Goal: Information Seeking & Learning: Learn about a topic

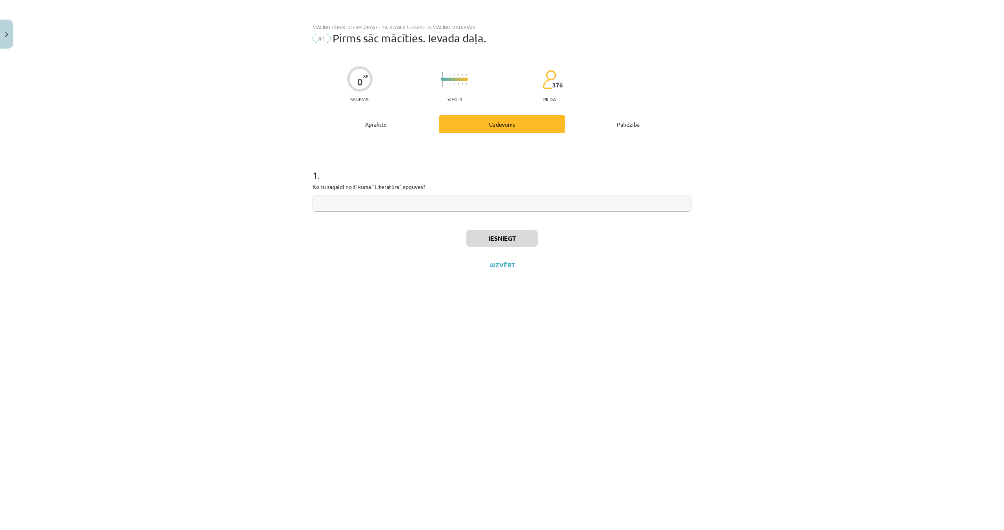
click at [507, 200] on input "text" at bounding box center [502, 204] width 379 height 16
paste input "**********"
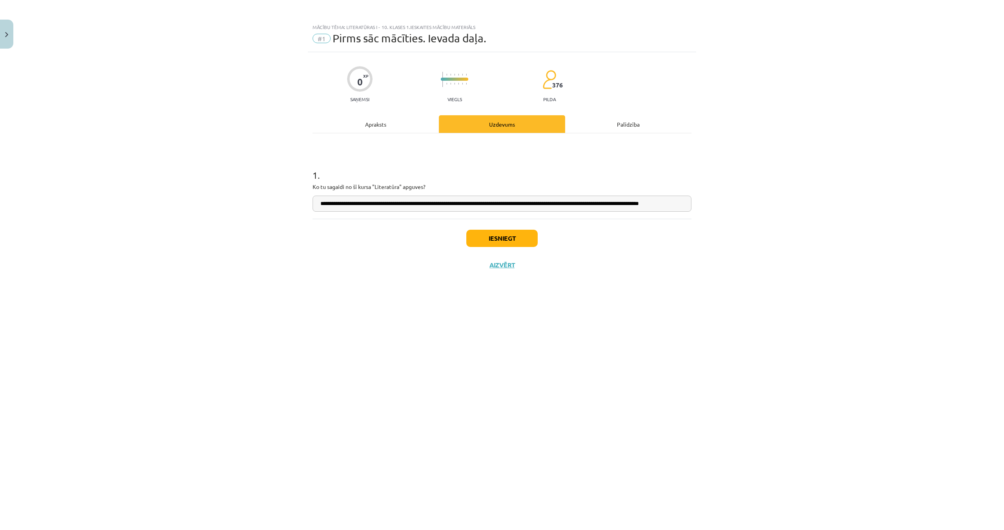
scroll to position [0, 18]
type input "**********"
click at [484, 235] on button "Iesniegt" at bounding box center [501, 238] width 71 height 17
click at [501, 270] on button "Nākamā nodarbība" at bounding box center [501, 270] width 77 height 18
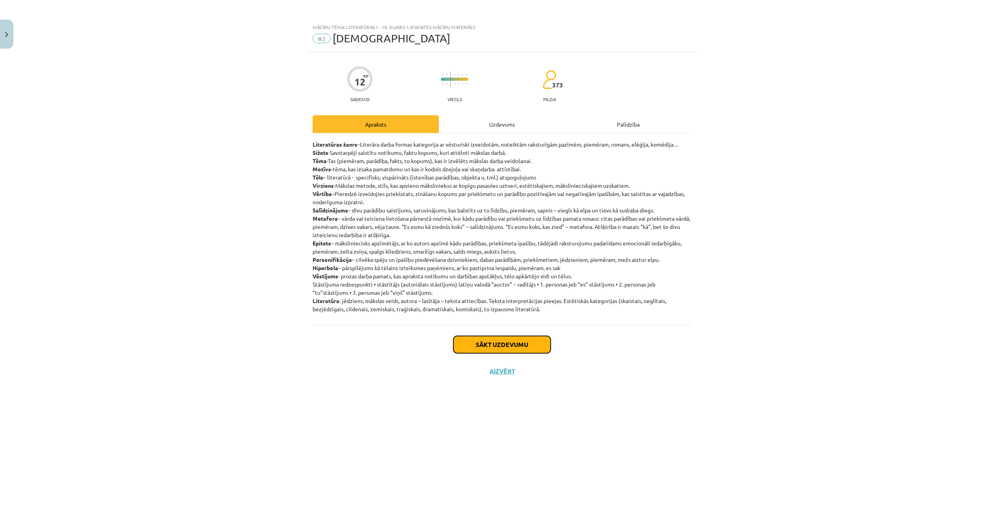
click at [501, 344] on button "Sākt uzdevumu" at bounding box center [501, 344] width 97 height 17
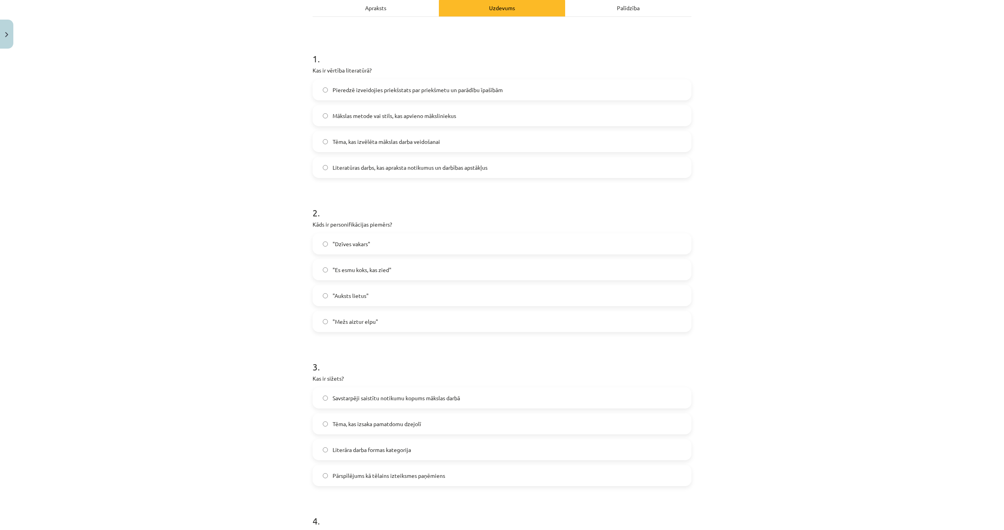
scroll to position [109, 0]
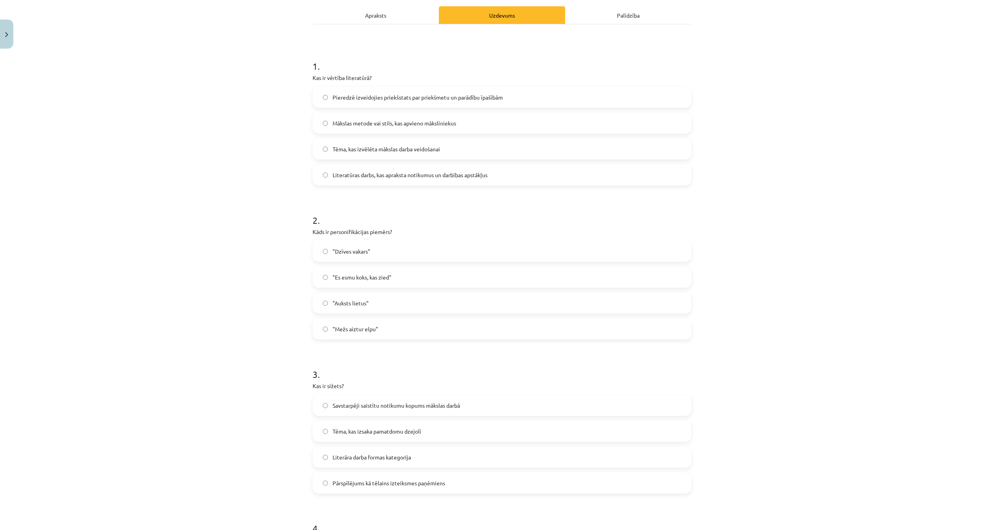
click at [370, 92] on label "Pieredzē izveidojies priekšstats par priekšmetu un parādību īpašībām" at bounding box center [501, 97] width 377 height 20
click at [423, 322] on label ""Mežs aiztur elpu"" at bounding box center [501, 329] width 377 height 20
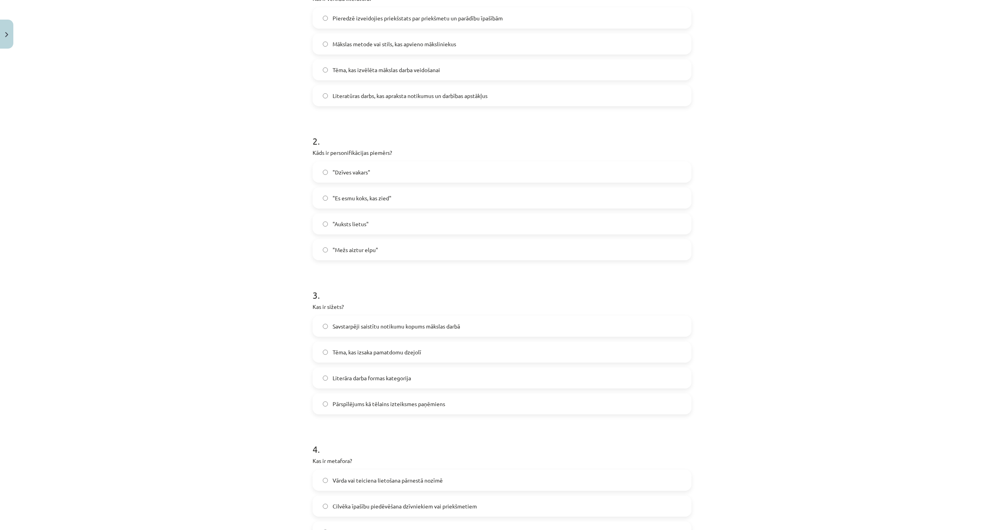
scroll to position [196, 0]
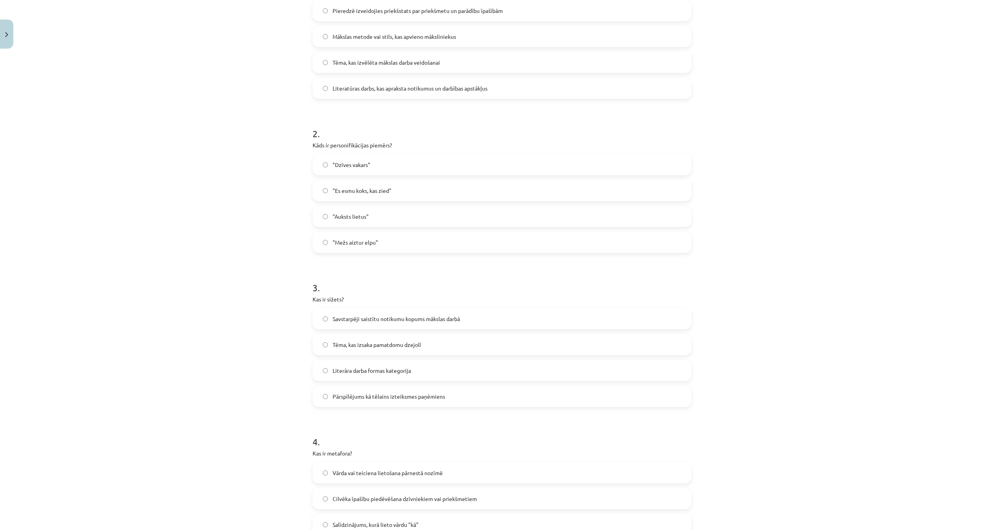
click at [433, 316] on span "Savstarpēji saistītu notikumu kopums mākslas darbā" at bounding box center [396, 319] width 127 height 8
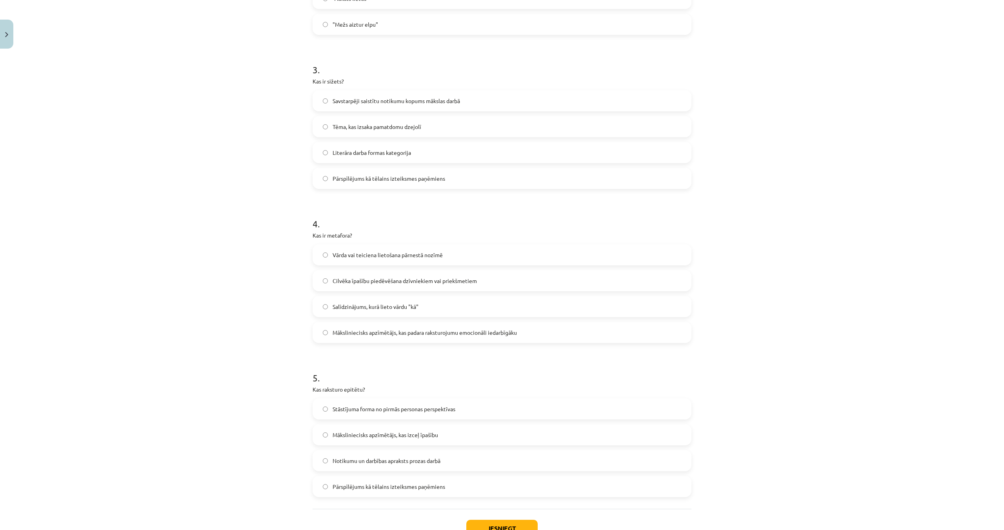
scroll to position [472, 0]
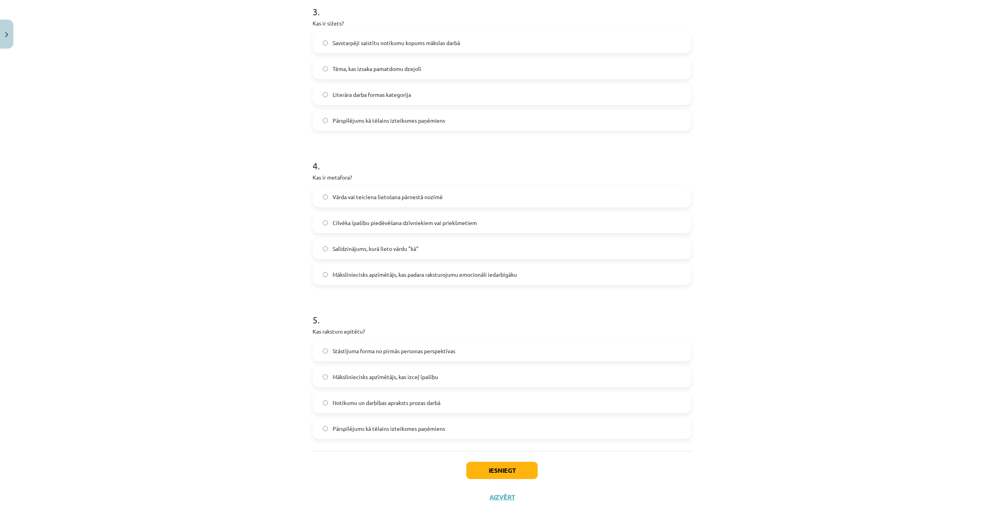
click at [366, 196] on span "Vārda vai teiciena lietošana pārnestā nozīmē" at bounding box center [388, 197] width 110 height 8
drag, startPoint x: 402, startPoint y: 374, endPoint x: 444, endPoint y: 415, distance: 58.8
click at [402, 374] on span "Māksliniecisks apzīmētājs, kas izceļ īpašību" at bounding box center [385, 377] width 105 height 8
click at [489, 467] on button "Iesniegt" at bounding box center [501, 470] width 71 height 17
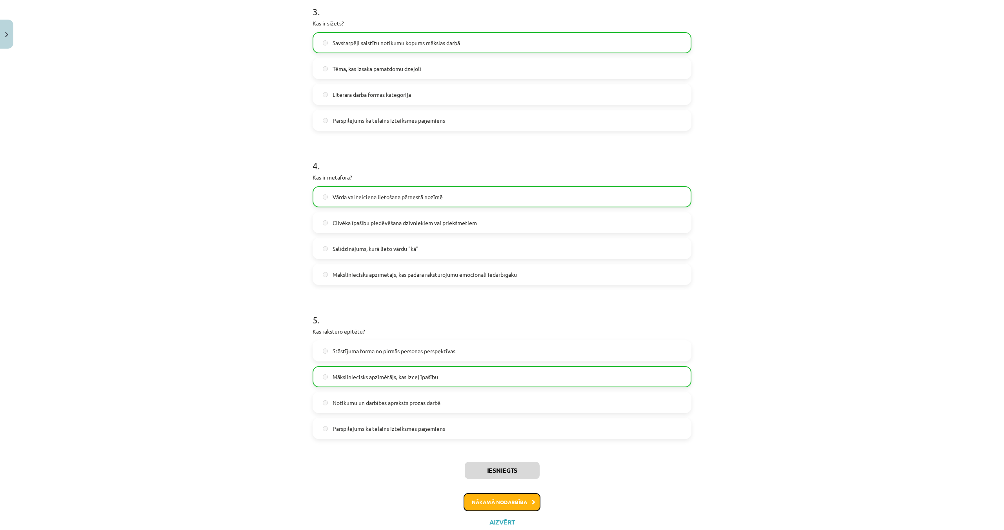
click at [499, 507] on button "Nākamā nodarbība" at bounding box center [501, 502] width 77 height 18
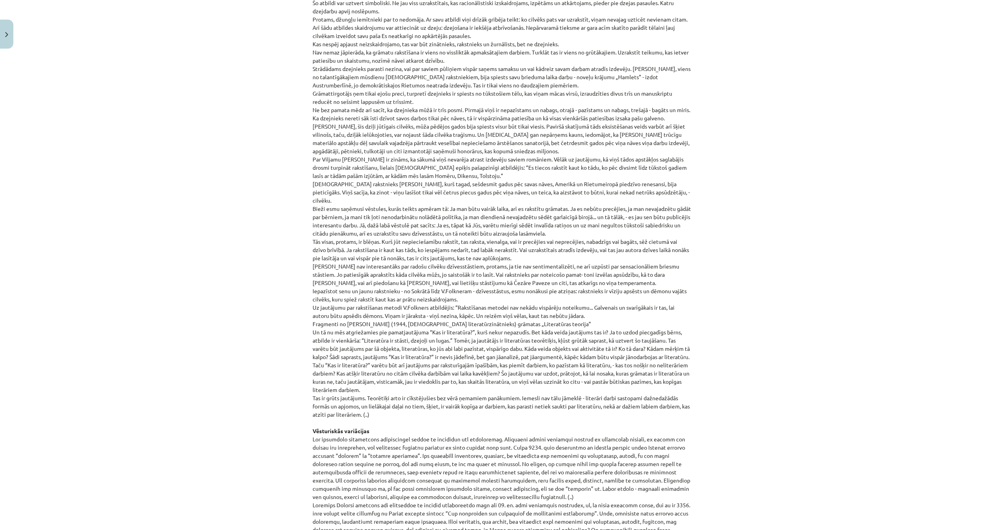
scroll to position [588, 0]
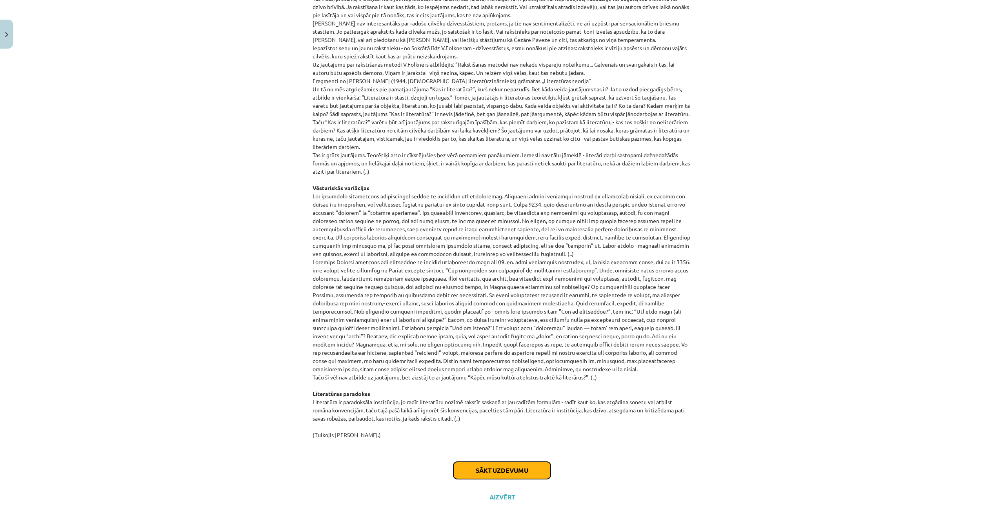
click at [483, 472] on button "Sākt uzdevumu" at bounding box center [501, 470] width 97 height 17
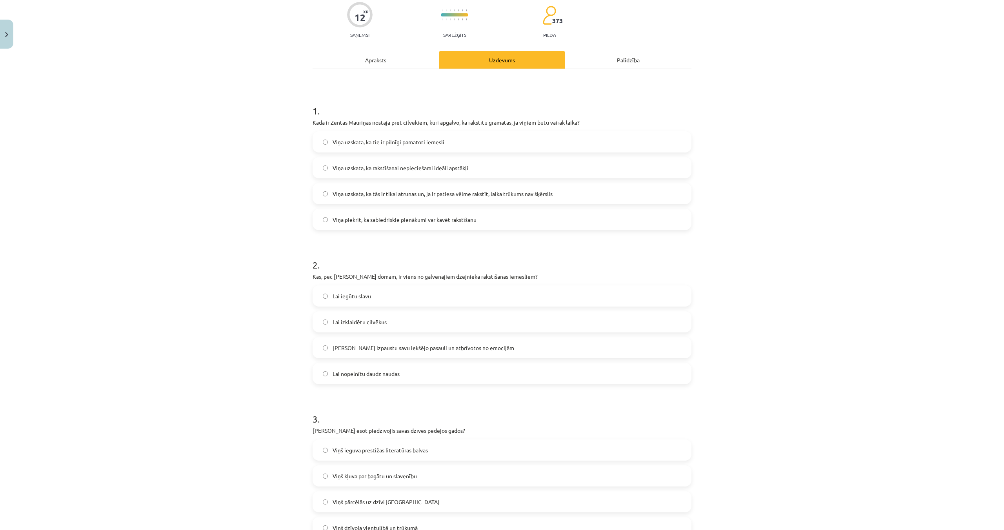
scroll to position [60, 0]
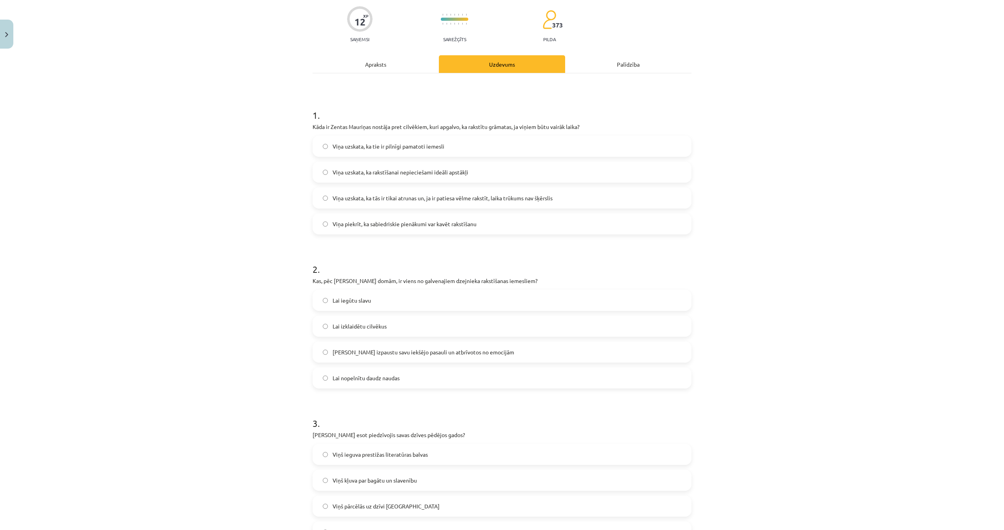
click at [394, 199] on span "Viņa uzskata, ka tās ir tikai atrunas un, ja ir patiesa vēlme rakstīt, laika tr…" at bounding box center [443, 198] width 220 height 8
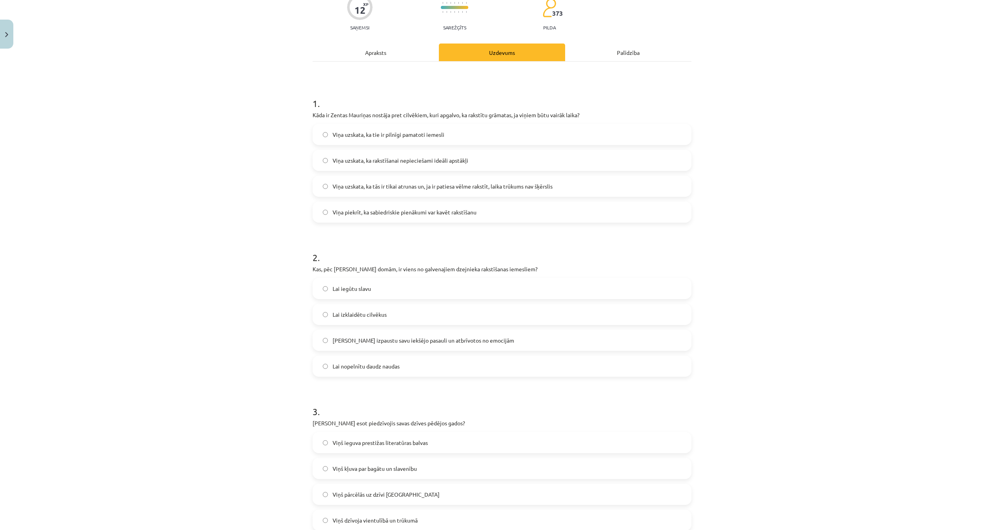
click at [414, 336] on span "[PERSON_NAME] izpaustu savu iekšējo pasauli un atbrīvotos no emocijām" at bounding box center [424, 340] width 182 height 8
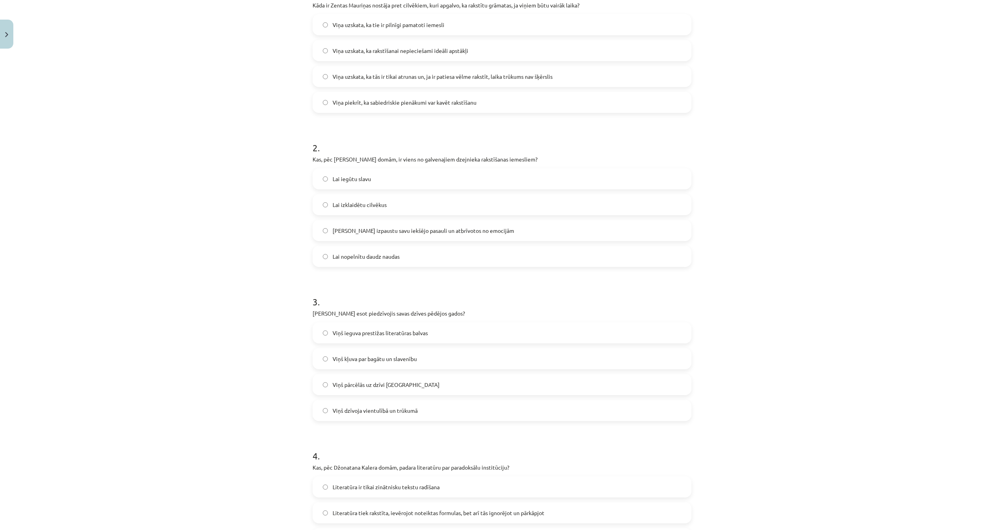
scroll to position [182, 0]
click at [423, 408] on label "Viņš dzīvoja vientulībā un trūkumā" at bounding box center [501, 410] width 377 height 20
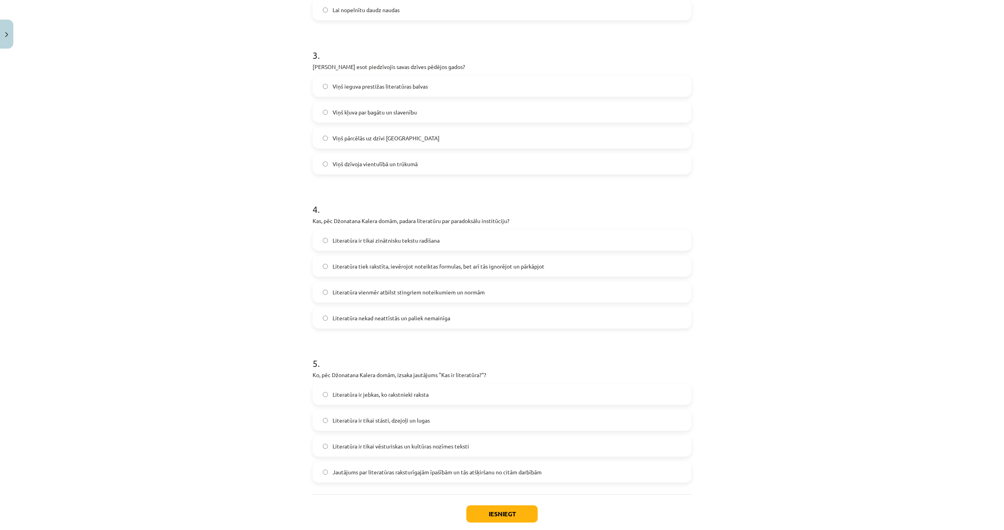
scroll to position [472, 0]
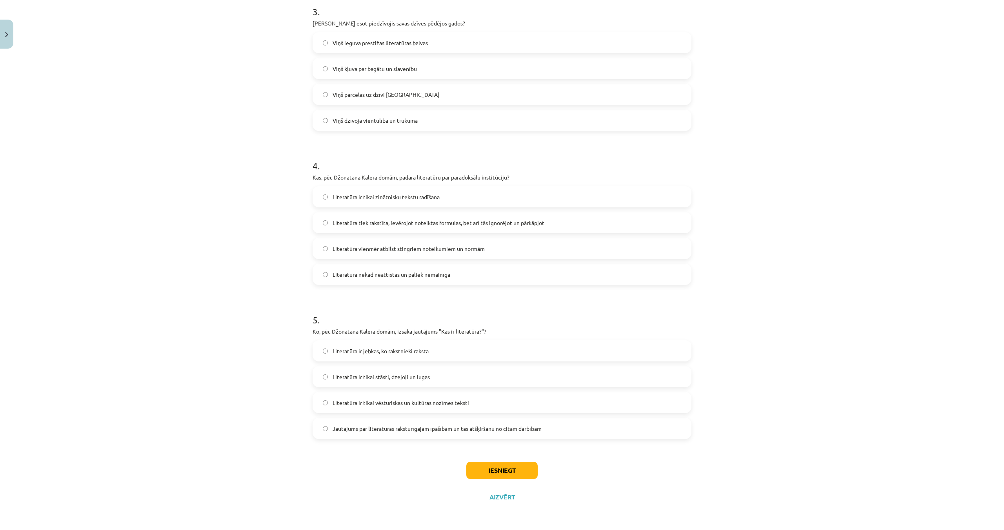
click at [433, 225] on span "Literatūra tiek rakstīta, ievērojot noteiktas formulas, bet arī tās ignorējot u…" at bounding box center [439, 223] width 212 height 8
click at [378, 431] on span "Jautājums par literatūras raksturīgajām īpašībām un tās atšķiršanu no citām dar…" at bounding box center [437, 429] width 209 height 8
click at [500, 475] on button "Iesniegt" at bounding box center [501, 470] width 71 height 17
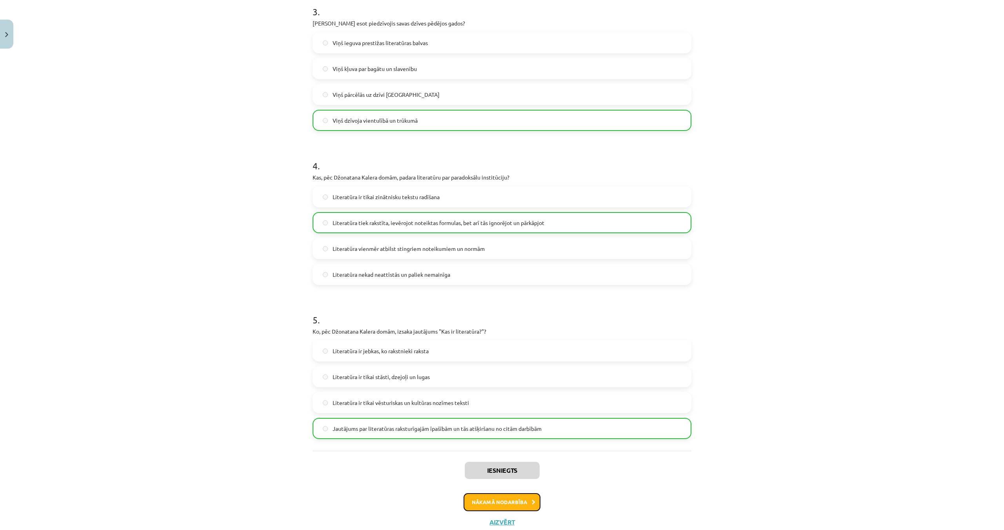
click at [500, 501] on button "Nākamā nodarbība" at bounding box center [501, 502] width 77 height 18
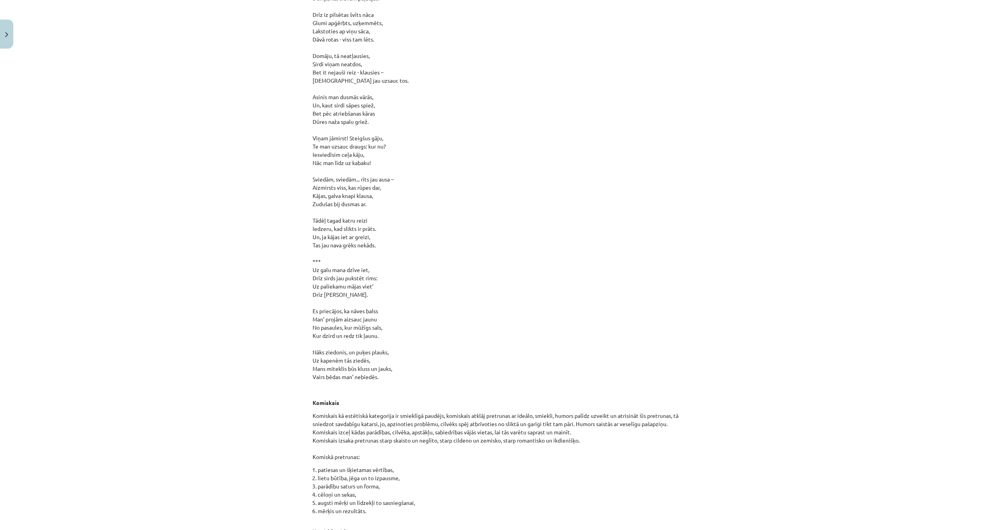
scroll to position [8156, 0]
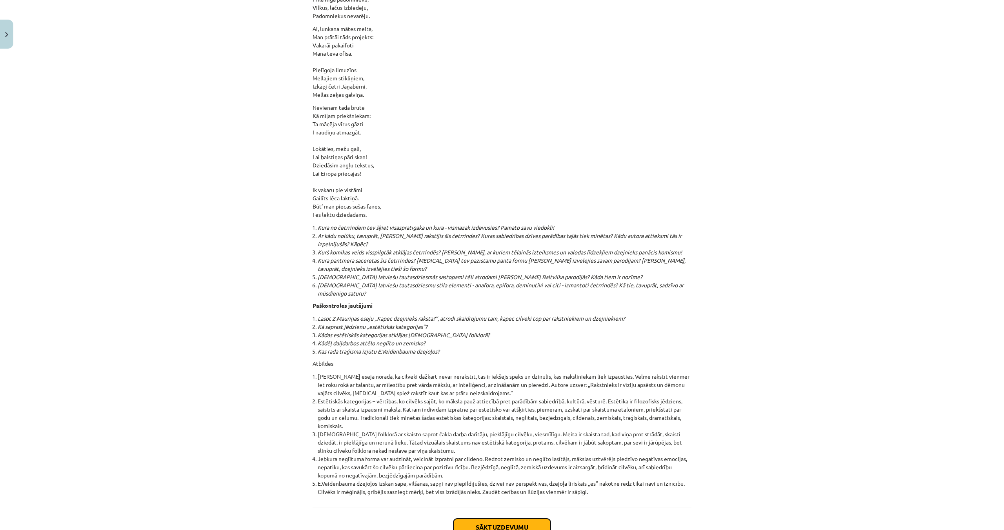
click at [478, 519] on button "Sākt uzdevumu" at bounding box center [501, 527] width 97 height 17
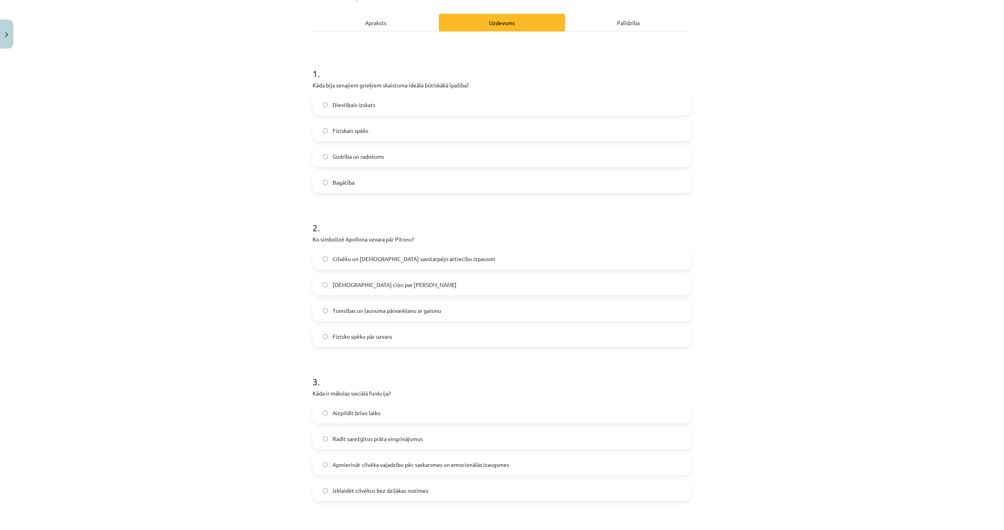
scroll to position [111, 0]
click at [387, 155] on label "Gudrība un radošums" at bounding box center [501, 159] width 377 height 20
click at [419, 311] on span "Tumsības un ļaunuma pārvarēšanu ar gaismu" at bounding box center [387, 313] width 109 height 8
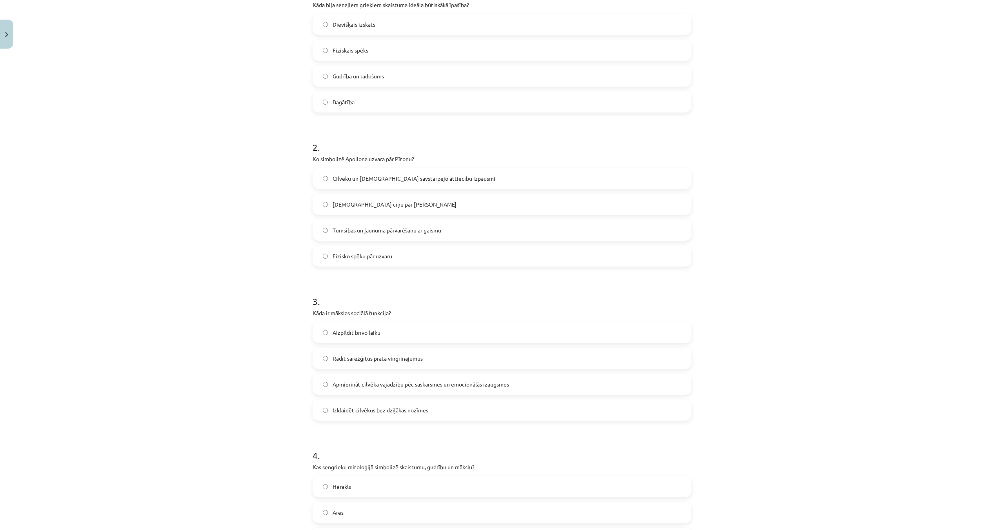
scroll to position [209, 0]
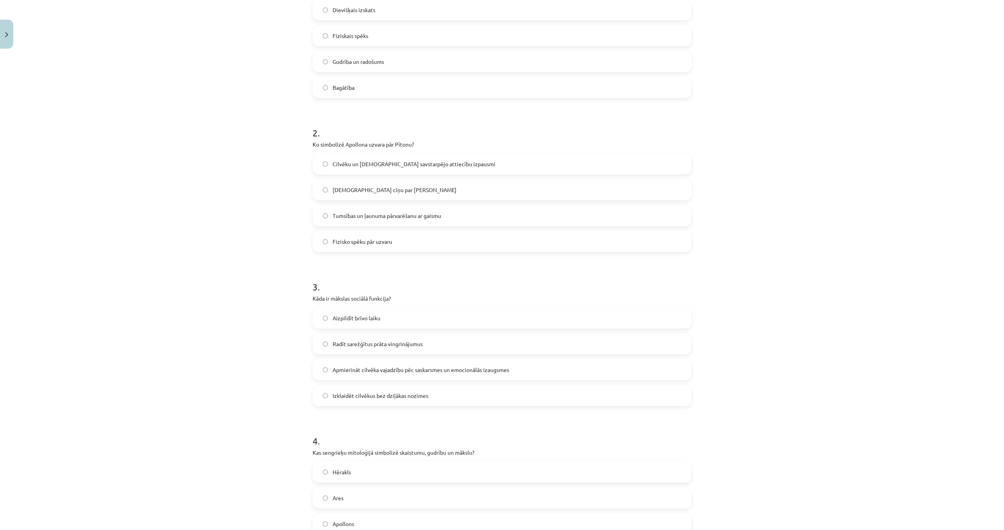
click at [434, 366] on span "Apmierināt cilvēka vajadzību pēc saskarsmes un emocionālās izaugsmes" at bounding box center [421, 370] width 176 height 8
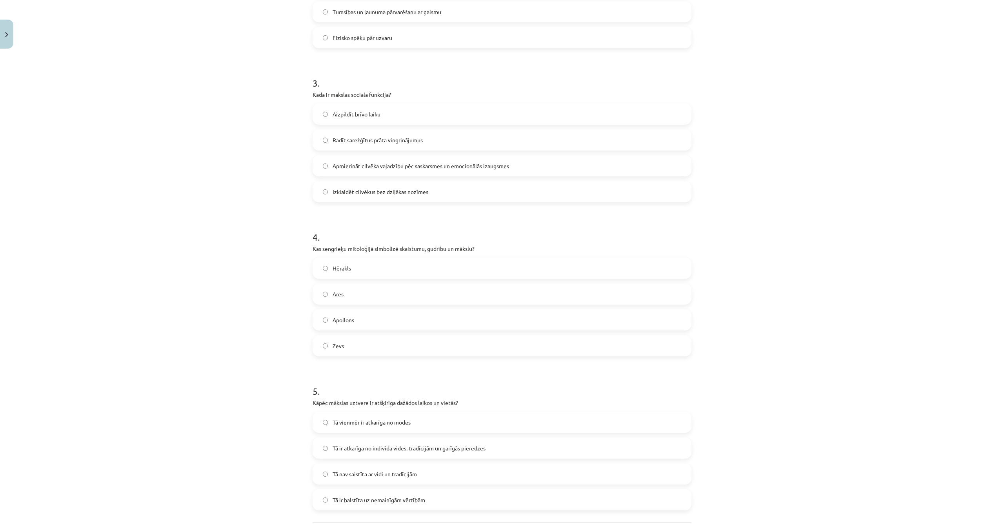
scroll to position [484, 0]
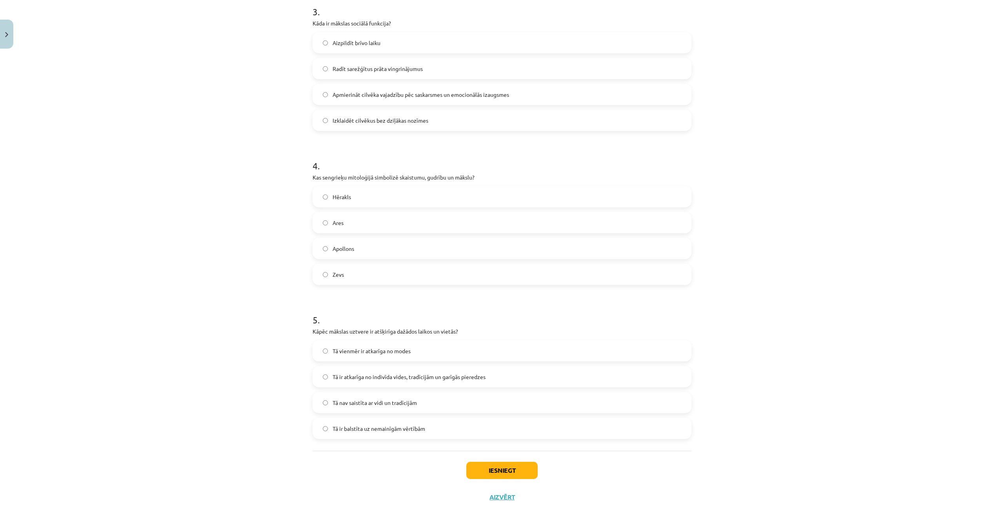
click at [354, 252] on span "Apollons" at bounding box center [344, 249] width 22 height 8
click at [406, 379] on span "Tā ir atkarīga no indivīda vides, tradīcijām un garīgās pieredzes" at bounding box center [409, 377] width 153 height 8
click at [500, 472] on button "Iesniegt" at bounding box center [501, 470] width 71 height 17
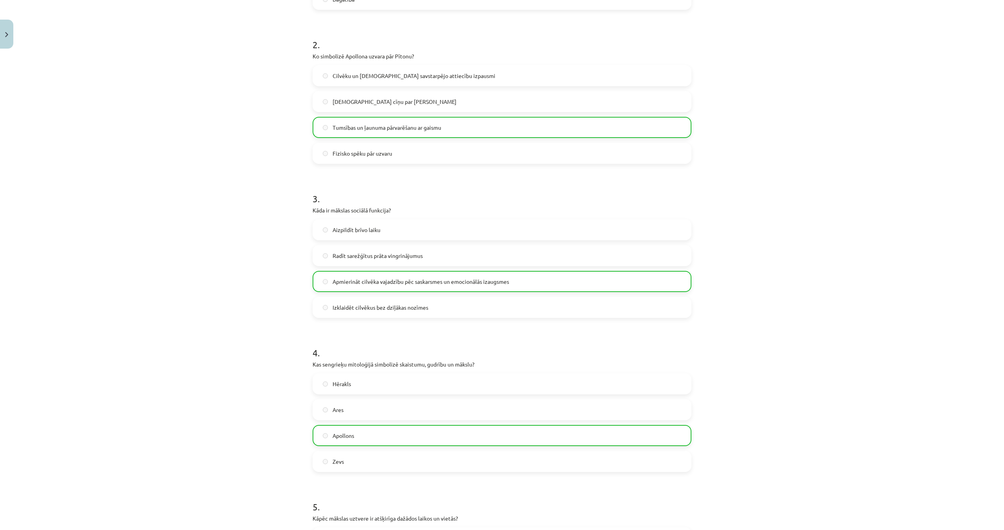
scroll to position [509, 0]
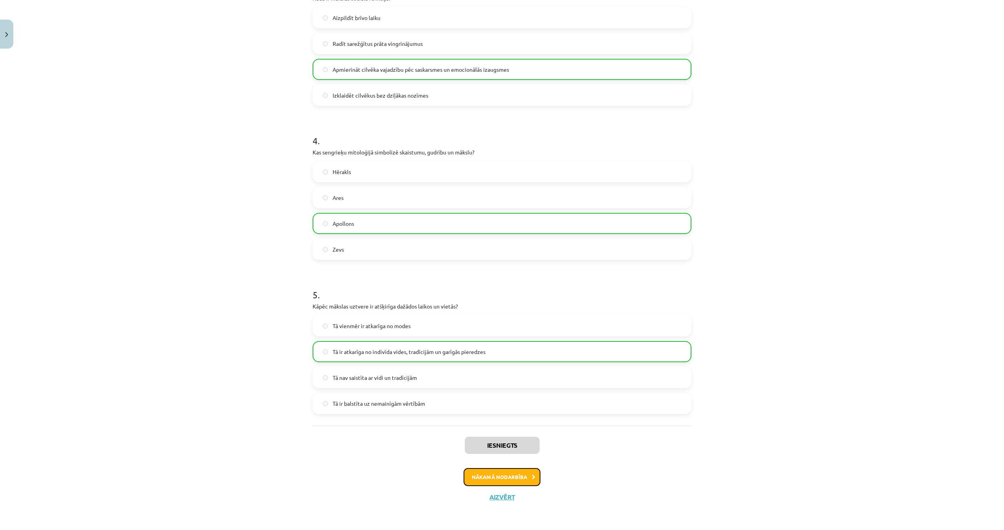
click at [505, 482] on button "Nākamā nodarbība" at bounding box center [501, 477] width 77 height 18
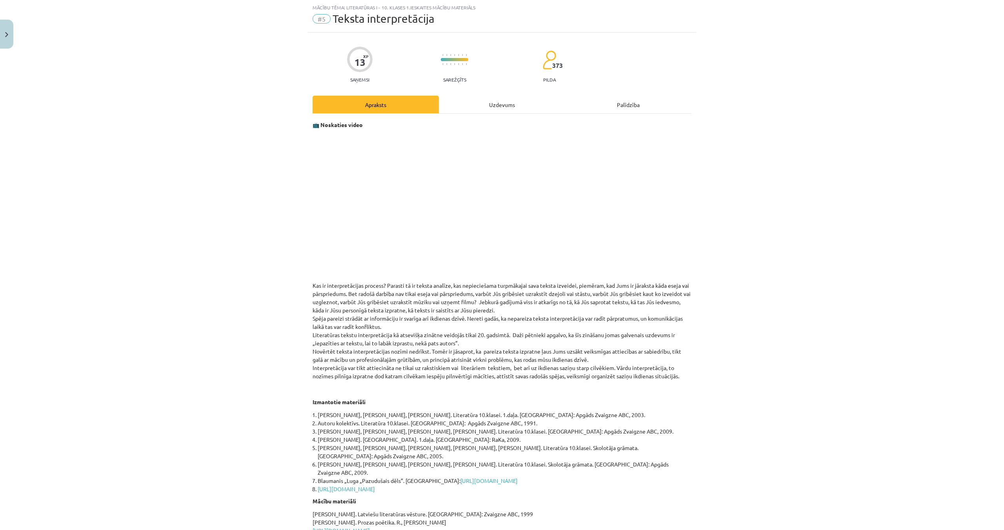
scroll to position [107, 0]
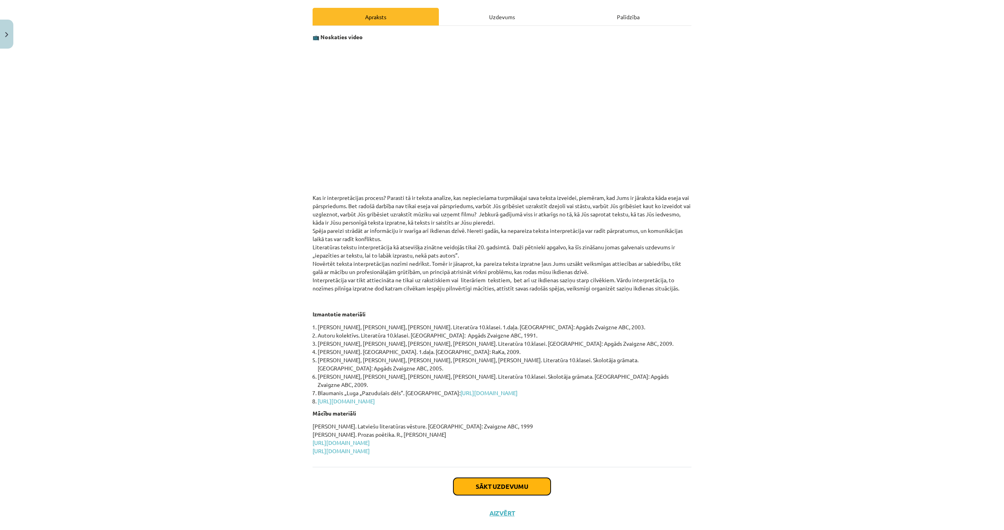
click at [505, 478] on button "Sākt uzdevumu" at bounding box center [501, 486] width 97 height 17
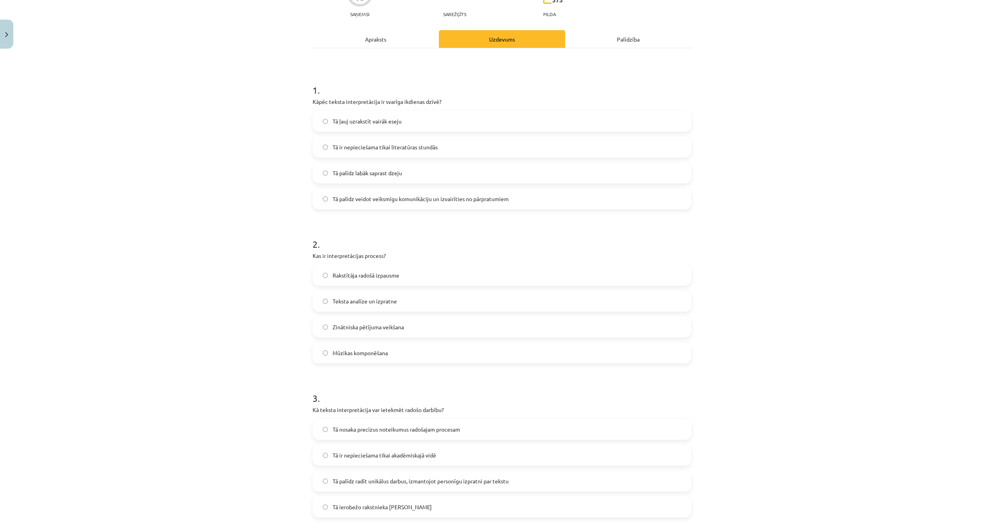
scroll to position [85, 0]
click at [517, 198] on label "Tā palīdz veidot veiksmīgu komunikāciju un izvairīties no pārpratumiem" at bounding box center [501, 199] width 377 height 20
click at [443, 296] on label "Teksta analīze un izpratne" at bounding box center [501, 302] width 377 height 20
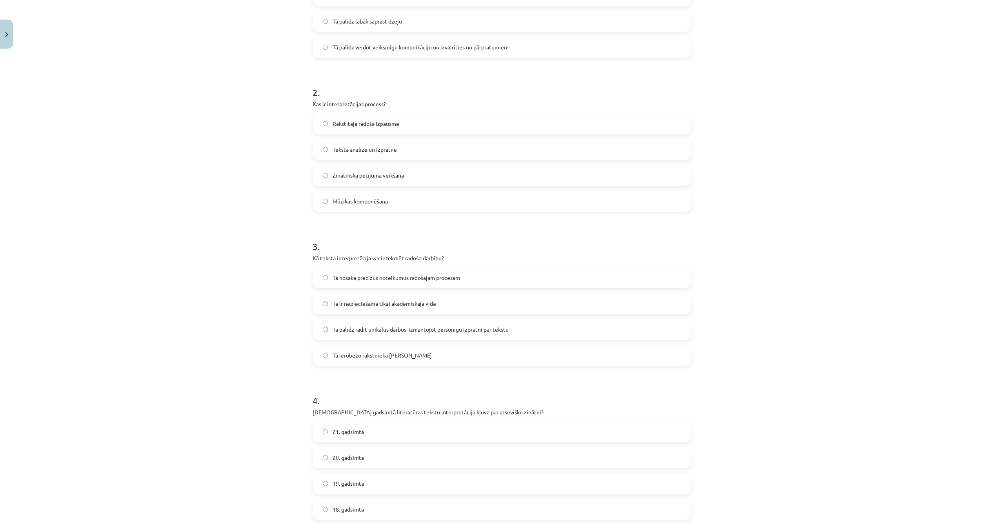
scroll to position [238, 0]
click at [451, 327] on span "Tā palīdz radīt unikālus darbus, izmantojot personīgu izpratni par tekstu" at bounding box center [421, 328] width 176 height 8
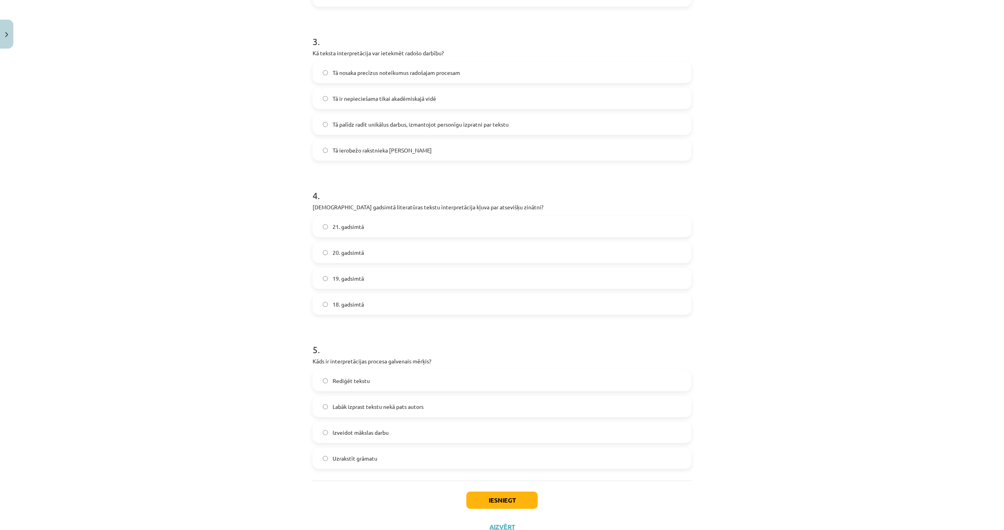
scroll to position [472, 0]
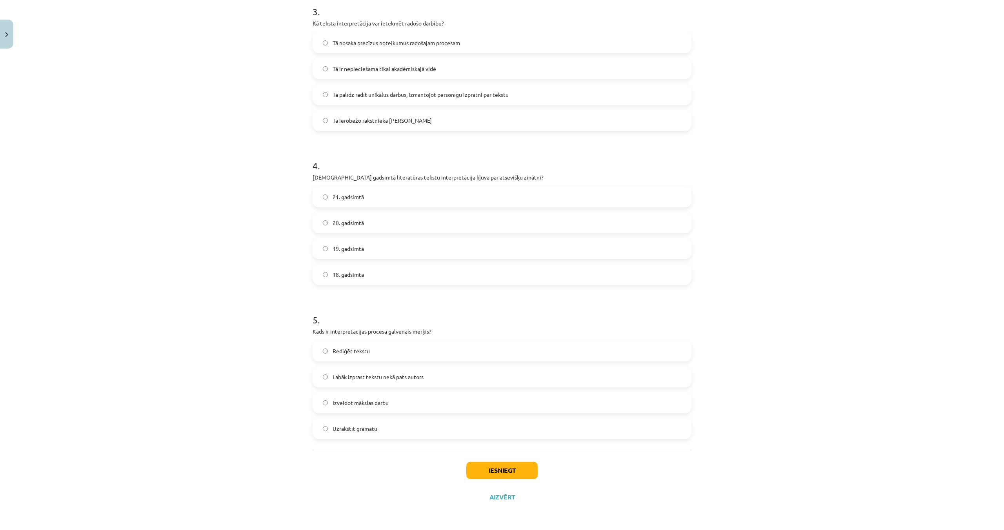
click at [364, 222] on span "20. gadsimtā" at bounding box center [348, 223] width 31 height 8
click at [460, 371] on label "Labāk izprast tekstu nekā pats autors" at bounding box center [501, 377] width 377 height 20
click at [506, 470] on button "Iesniegt" at bounding box center [501, 470] width 71 height 17
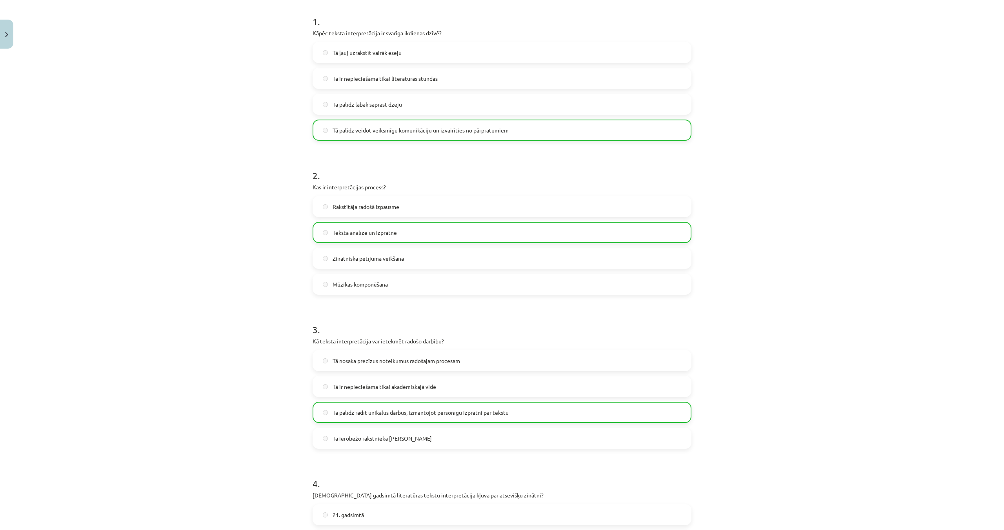
scroll to position [497, 0]
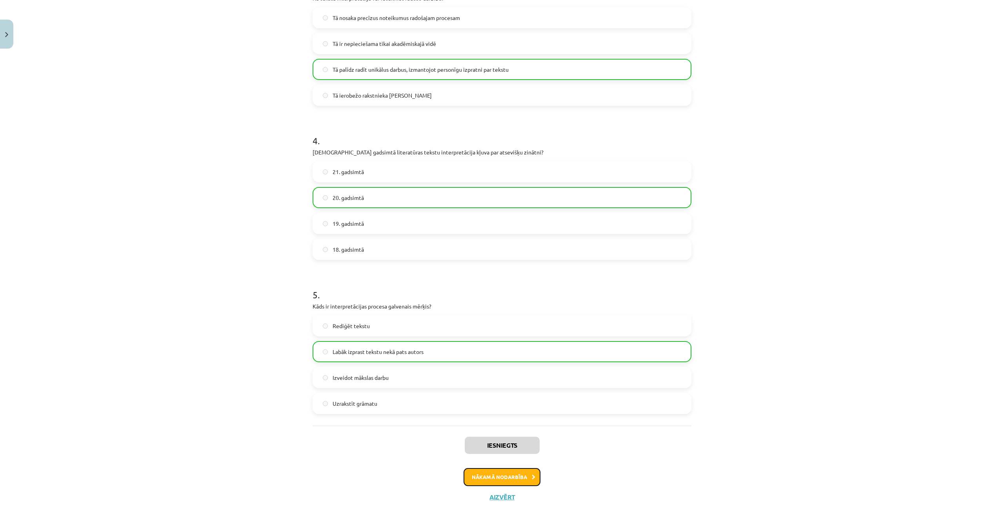
click at [509, 480] on button "Nākamā nodarbība" at bounding box center [501, 477] width 77 height 18
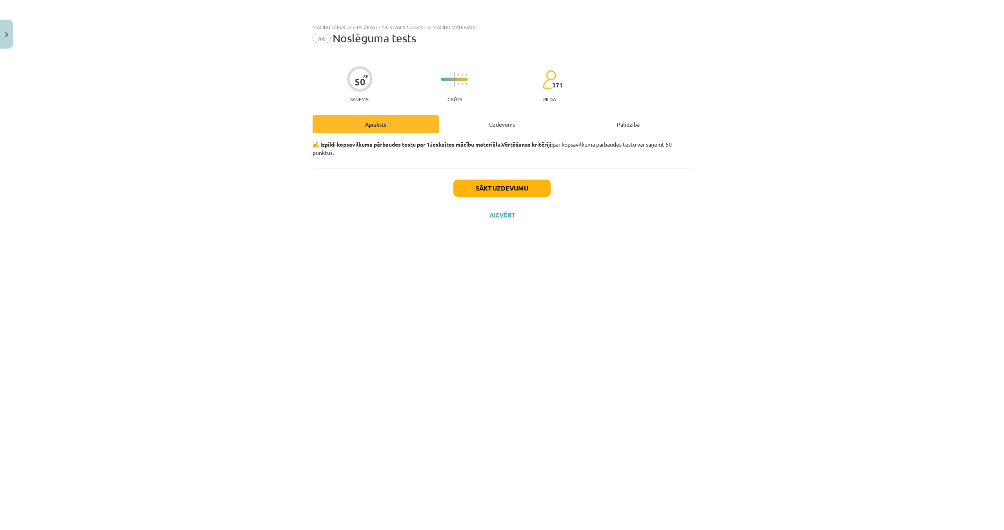
scroll to position [0, 0]
click at [498, 185] on button "Sākt uzdevumu" at bounding box center [501, 188] width 97 height 17
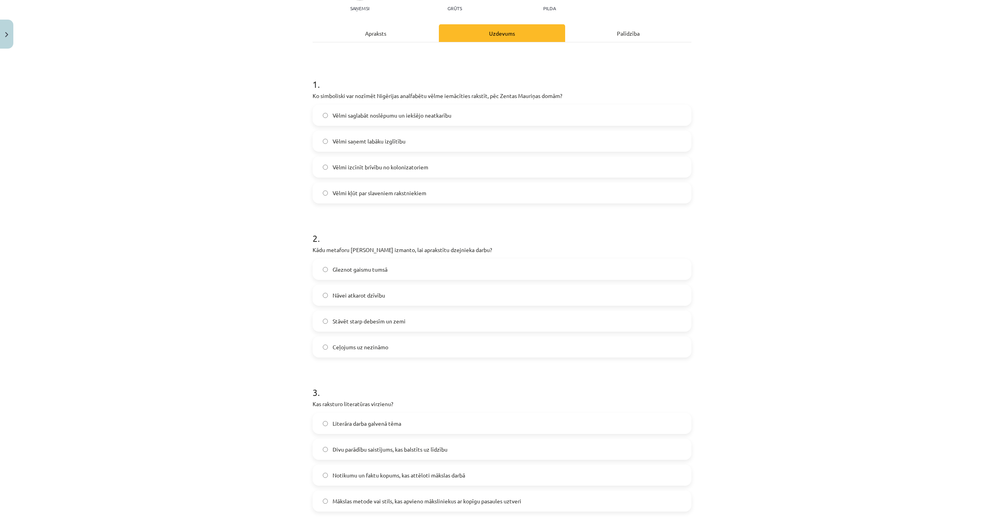
scroll to position [92, 0]
click at [411, 165] on span "Vēlmi izcīnīt brīvību no kolonizatoriem" at bounding box center [381, 166] width 96 height 8
click at [390, 271] on label "Gleznot gaismu tumsā" at bounding box center [501, 271] width 377 height 20
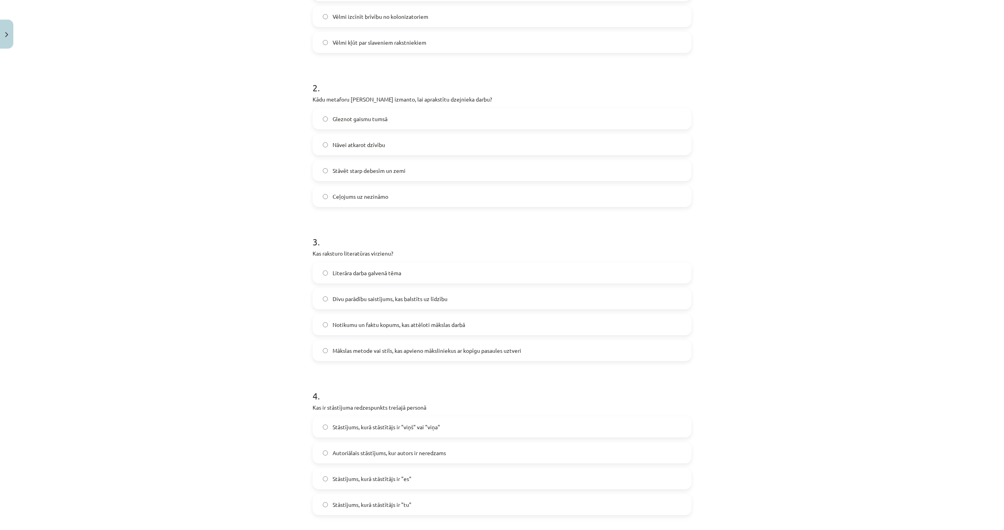
scroll to position [251, 0]
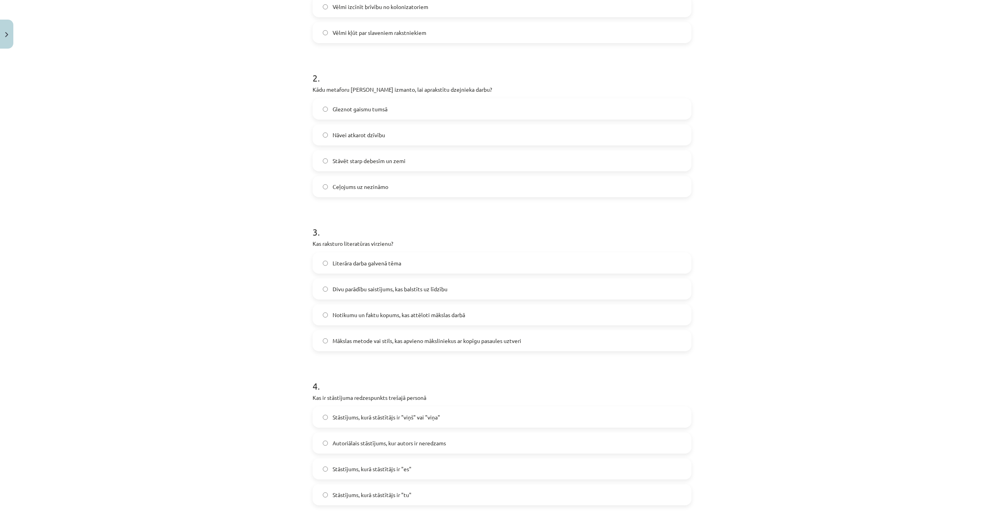
click at [415, 333] on label "Mākslas metode vai stils, kas apvieno māksliniekus ar kopīgu pasaules uztveri" at bounding box center [501, 341] width 377 height 20
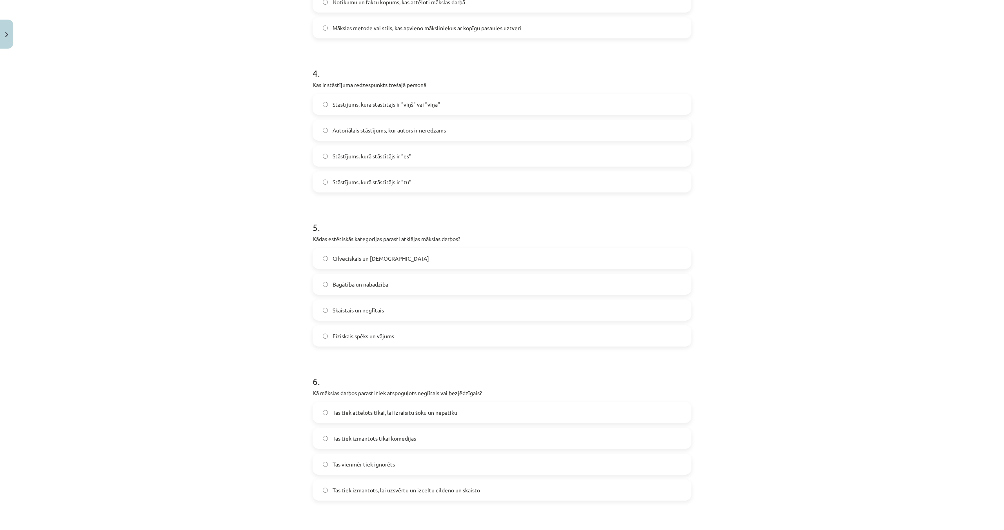
scroll to position [564, 0]
click at [375, 107] on span "Stāstījums, kurā stāstītājs ir "viņš" vai "viņa"" at bounding box center [386, 105] width 107 height 8
click at [420, 308] on label "Skaistais un neglītais" at bounding box center [501, 311] width 377 height 20
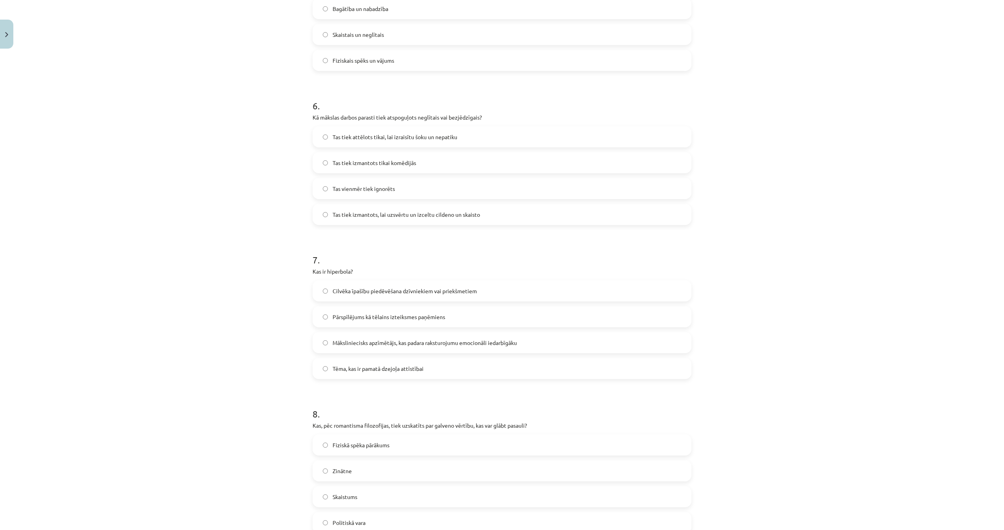
scroll to position [841, 0]
click at [400, 217] on span "Tas tiek izmantots, lai uzsvērtu un izceltu cildeno un skaisto" at bounding box center [406, 214] width 147 height 8
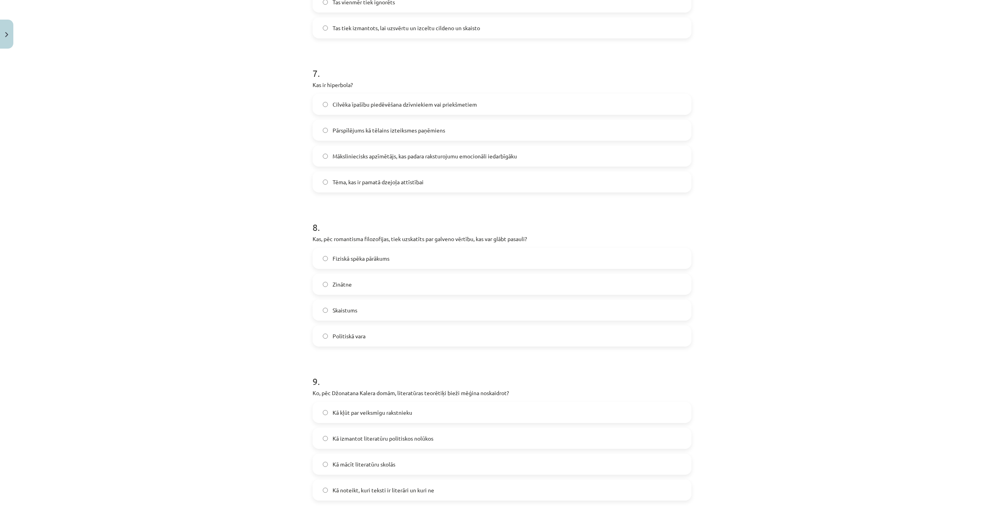
scroll to position [1026, 0]
click at [377, 138] on label "Pārspīlējums kā tēlains izteiksmes paņēmiens" at bounding box center [501, 131] width 377 height 20
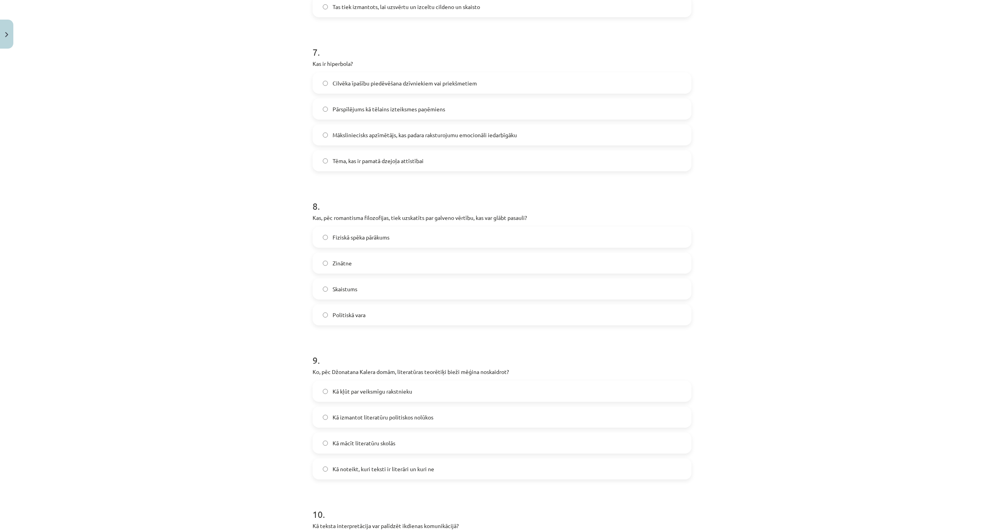
scroll to position [1052, 0]
click at [415, 285] on label "Skaistums" at bounding box center [501, 284] width 377 height 20
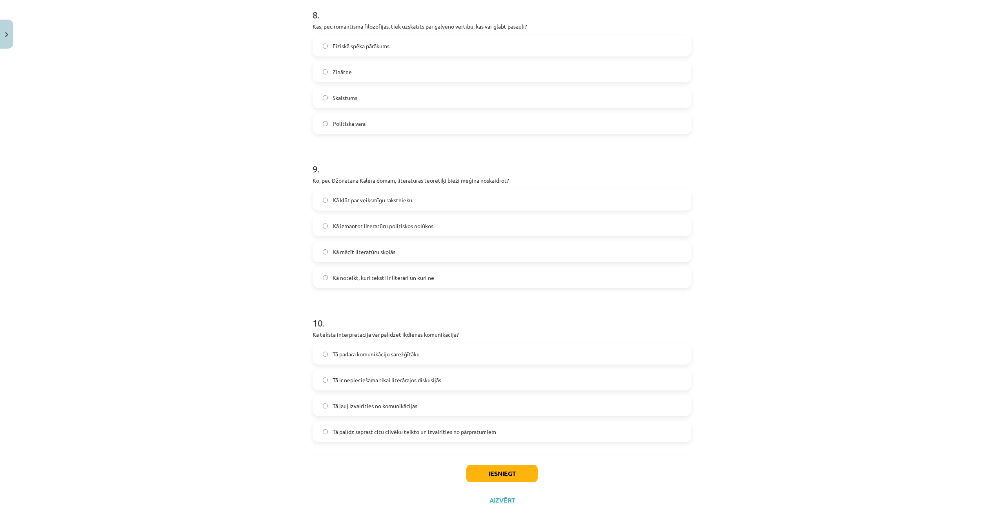
scroll to position [1242, 0]
click at [403, 277] on span "Kā noteikt, kuri teksti ir literāri un kuri ne" at bounding box center [384, 275] width 102 height 8
click at [410, 427] on span "Tā palīdz saprast citu cilvēku teikto un izvairīties no pārpratumiem" at bounding box center [415, 429] width 164 height 8
click at [498, 471] on button "Iesniegt" at bounding box center [501, 470] width 71 height 17
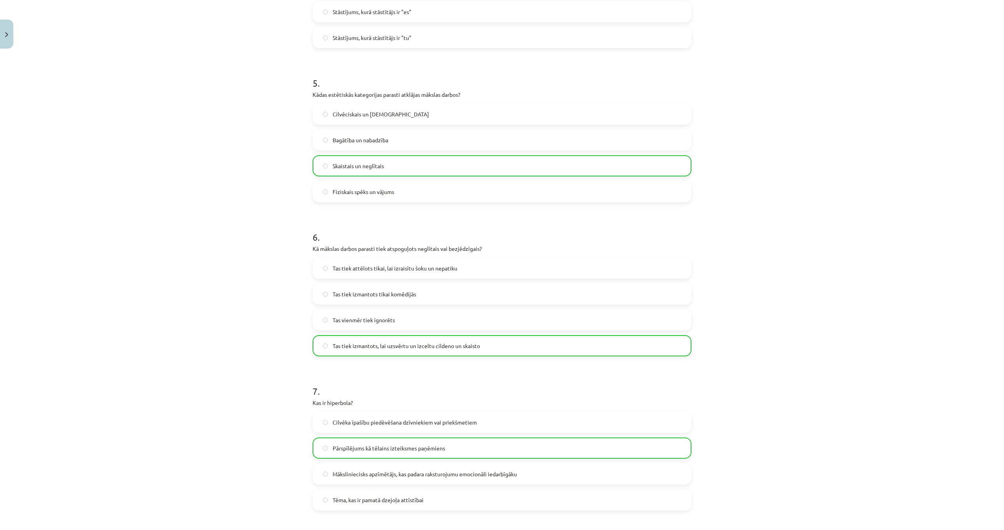
scroll to position [1267, 0]
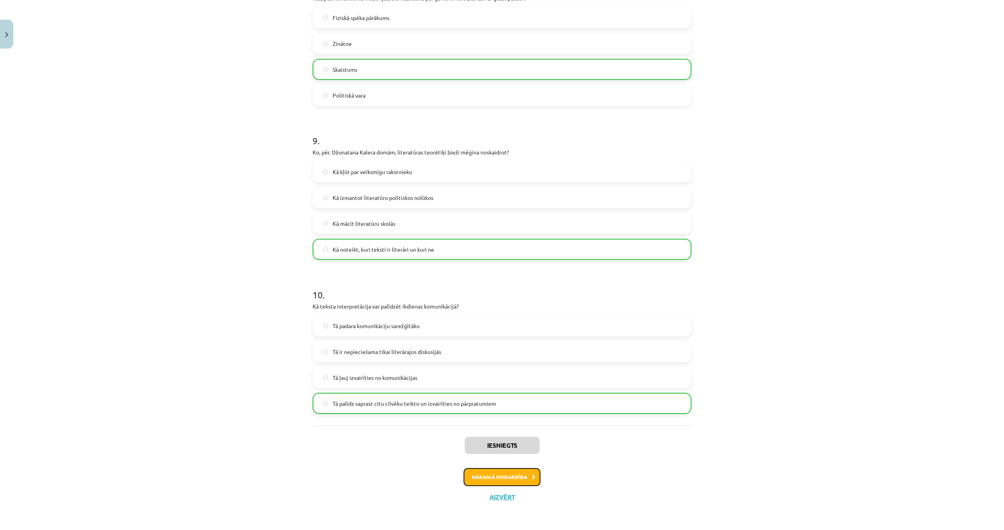
click at [504, 478] on button "Nākamā nodarbība" at bounding box center [501, 477] width 77 height 18
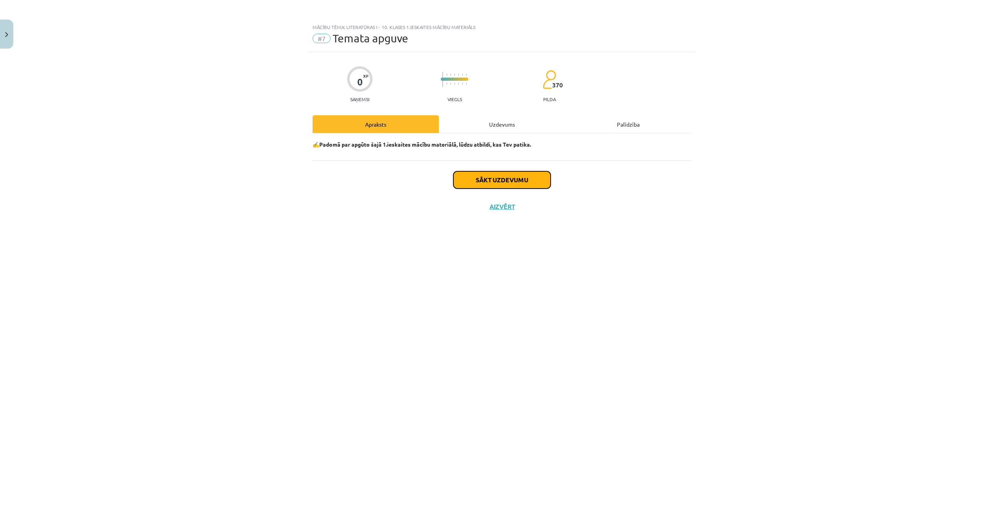
click at [531, 178] on button "Sākt uzdevumu" at bounding box center [501, 179] width 97 height 17
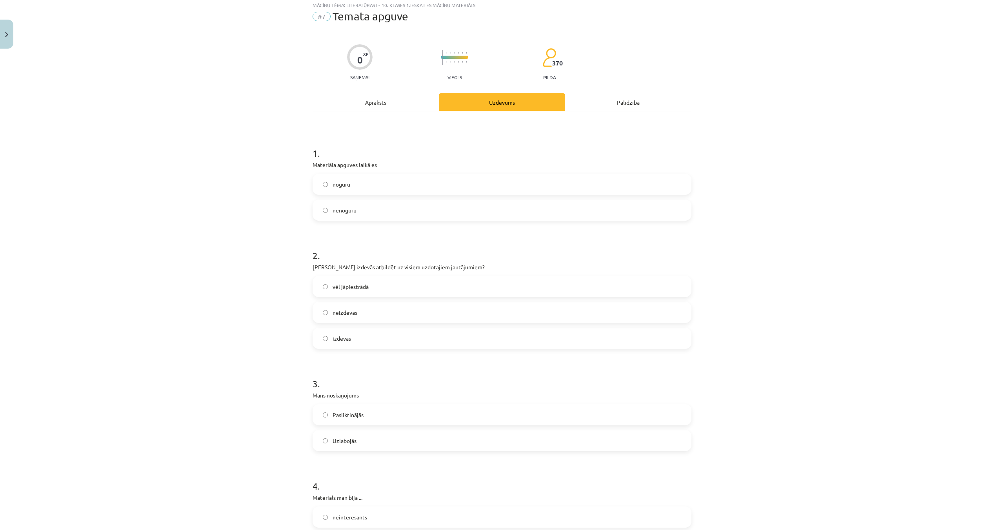
scroll to position [23, 0]
click at [456, 207] on label "nenoguru" at bounding box center [501, 210] width 377 height 20
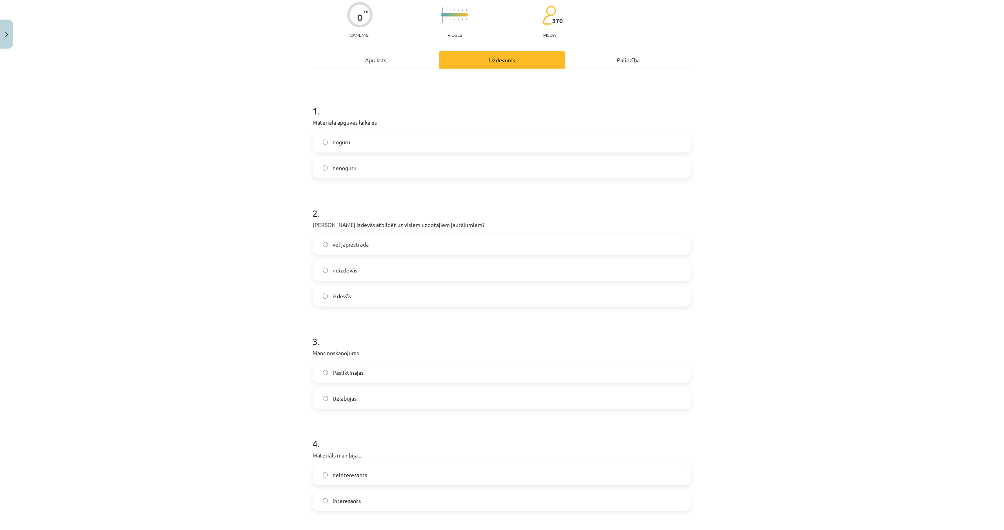
scroll to position [80, 0]
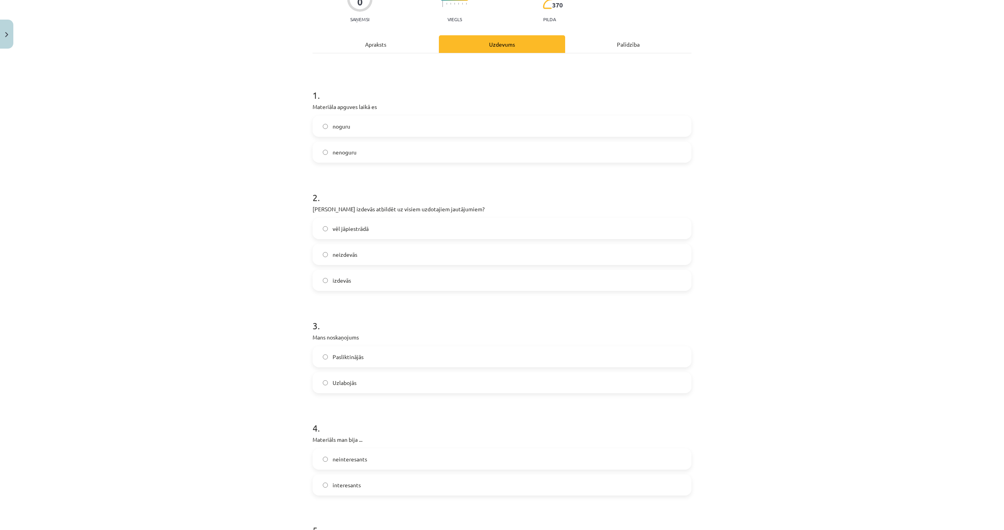
click at [433, 276] on label "izdevās" at bounding box center [501, 281] width 377 height 20
click at [435, 227] on label "vēl jāpiestrādā" at bounding box center [501, 229] width 377 height 20
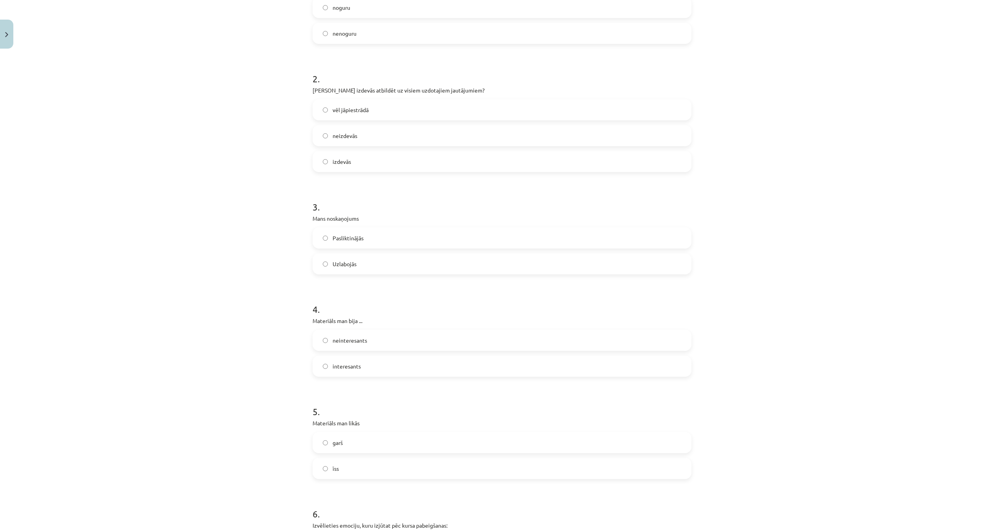
scroll to position [200, 0]
click at [425, 238] on label "Pasliktinājās" at bounding box center [501, 237] width 377 height 20
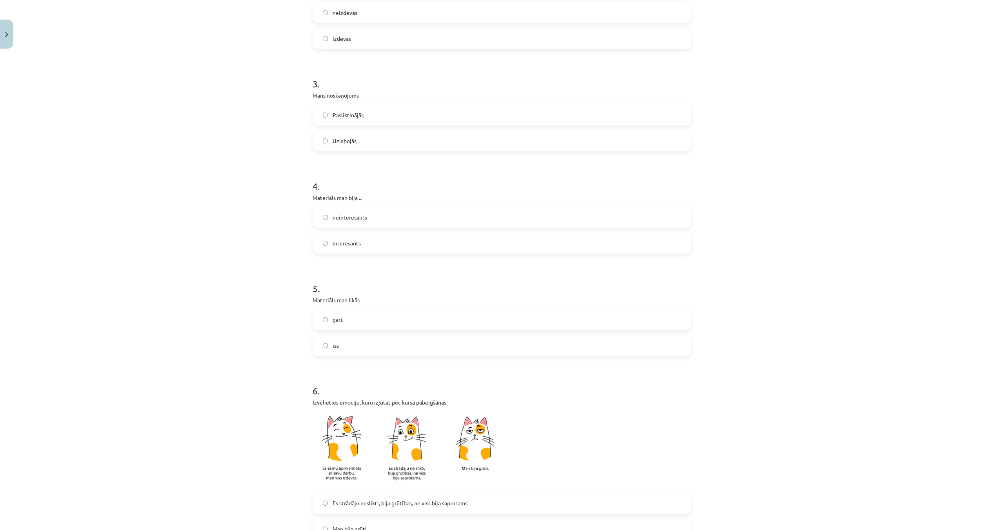
scroll to position [324, 0]
click at [413, 240] on label "interesants" at bounding box center [501, 241] width 377 height 20
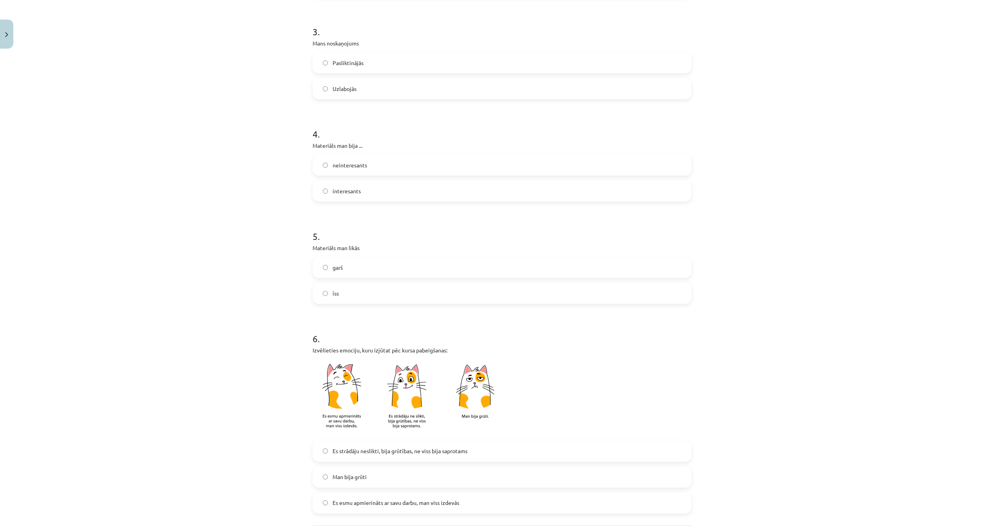
scroll to position [374, 0]
click at [494, 288] on label "īss" at bounding box center [501, 293] width 377 height 20
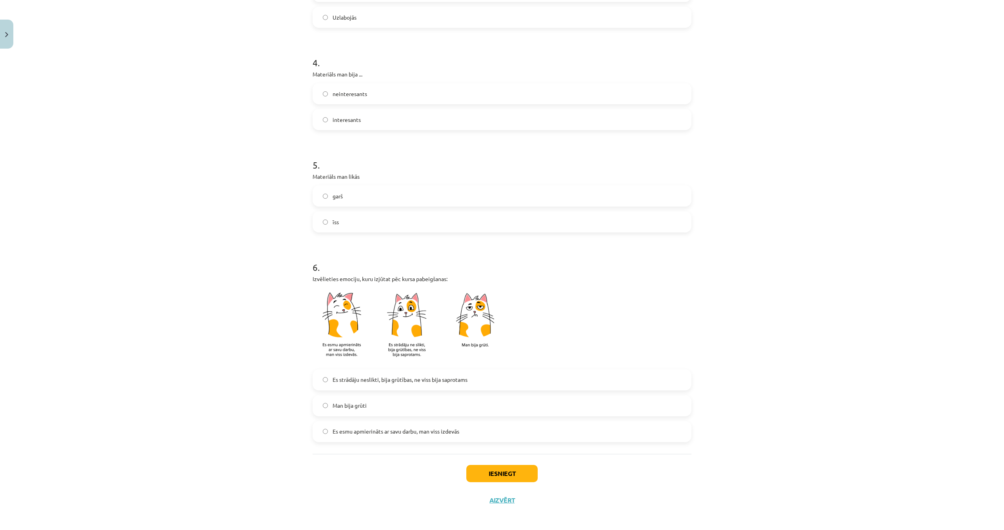
scroll to position [447, 0]
click at [381, 197] on label "garš" at bounding box center [501, 195] width 377 height 20
click at [480, 429] on label "Es esmu apmierināts ar savu darbu, man viss izdevās" at bounding box center [501, 431] width 377 height 20
click at [526, 468] on button "Iesniegt" at bounding box center [501, 472] width 71 height 17
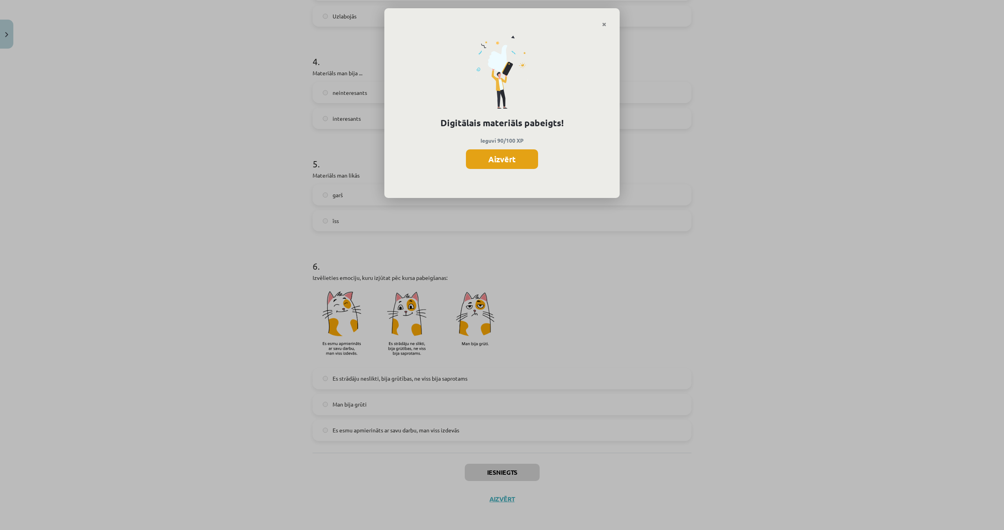
click at [521, 160] on button "Aizvērt" at bounding box center [502, 159] width 72 height 20
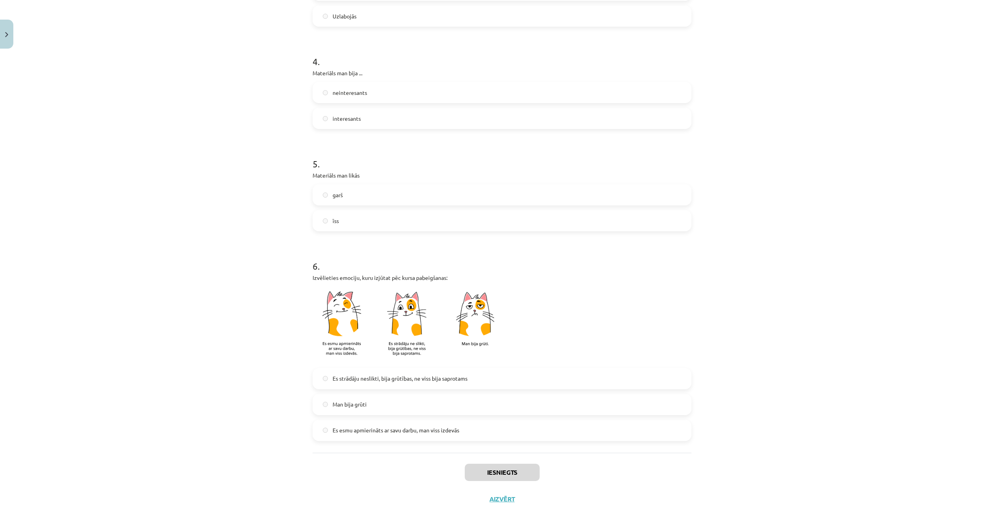
click at [14, 32] on div "Mācību tēma: Literatūras i - 10. klases 1.ieskaites mācību materiāls #7 Temata …" at bounding box center [502, 265] width 1004 height 530
click at [3, 35] on button "Close" at bounding box center [6, 34] width 13 height 29
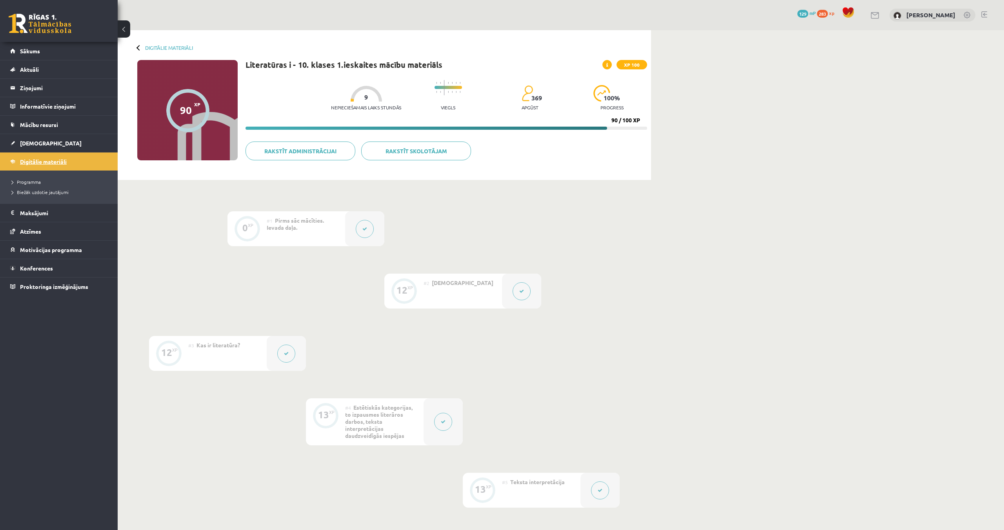
click at [57, 162] on span "Digitālie materiāli" at bounding box center [43, 161] width 47 height 7
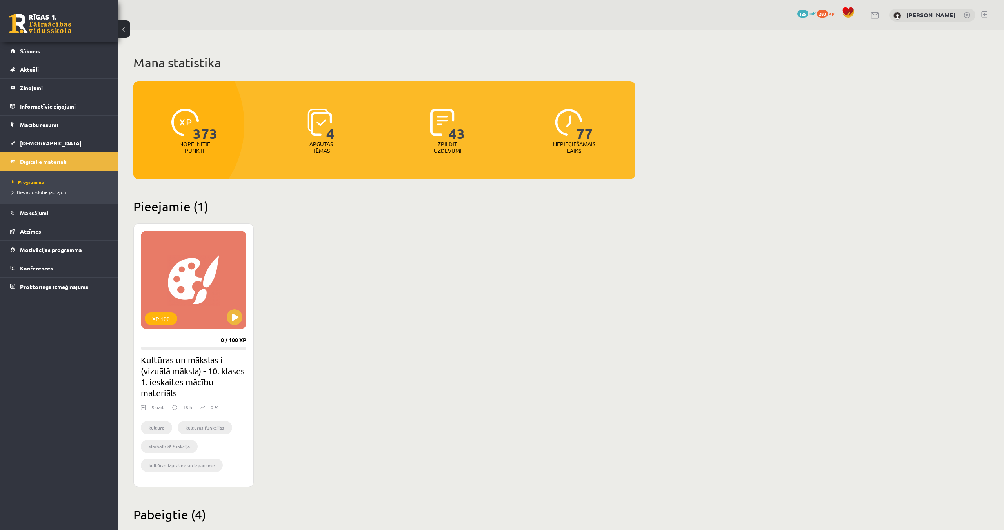
scroll to position [2, 0]
click at [33, 149] on link "[DEMOGRAPHIC_DATA]" at bounding box center [59, 143] width 98 height 18
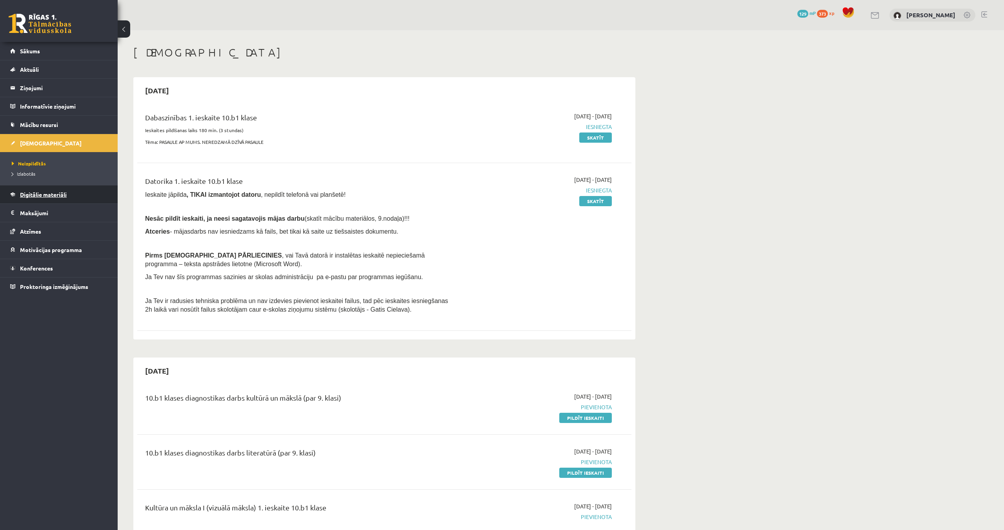
click at [44, 200] on link "Digitālie materiāli" at bounding box center [59, 194] width 98 height 18
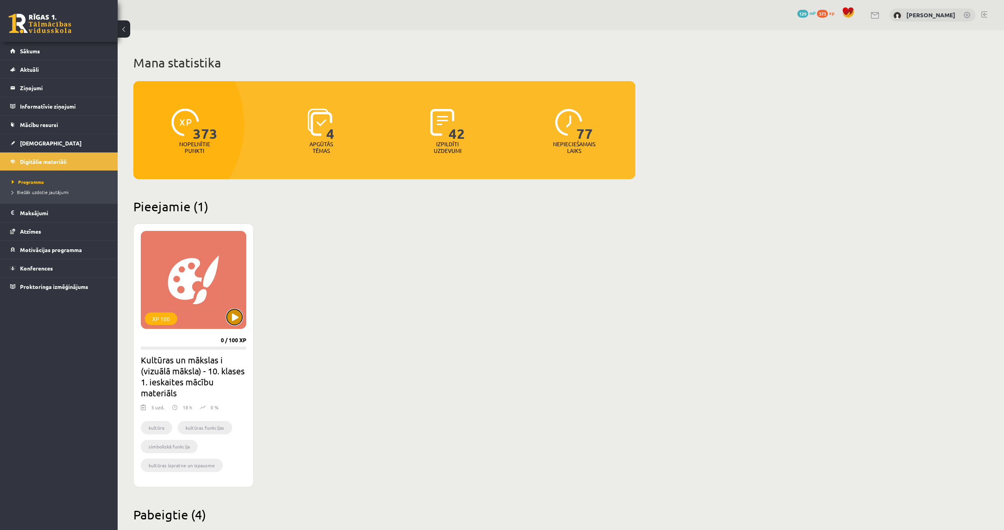
click at [233, 323] on button at bounding box center [235, 317] width 16 height 16
